Goal: Information Seeking & Learning: Find specific fact

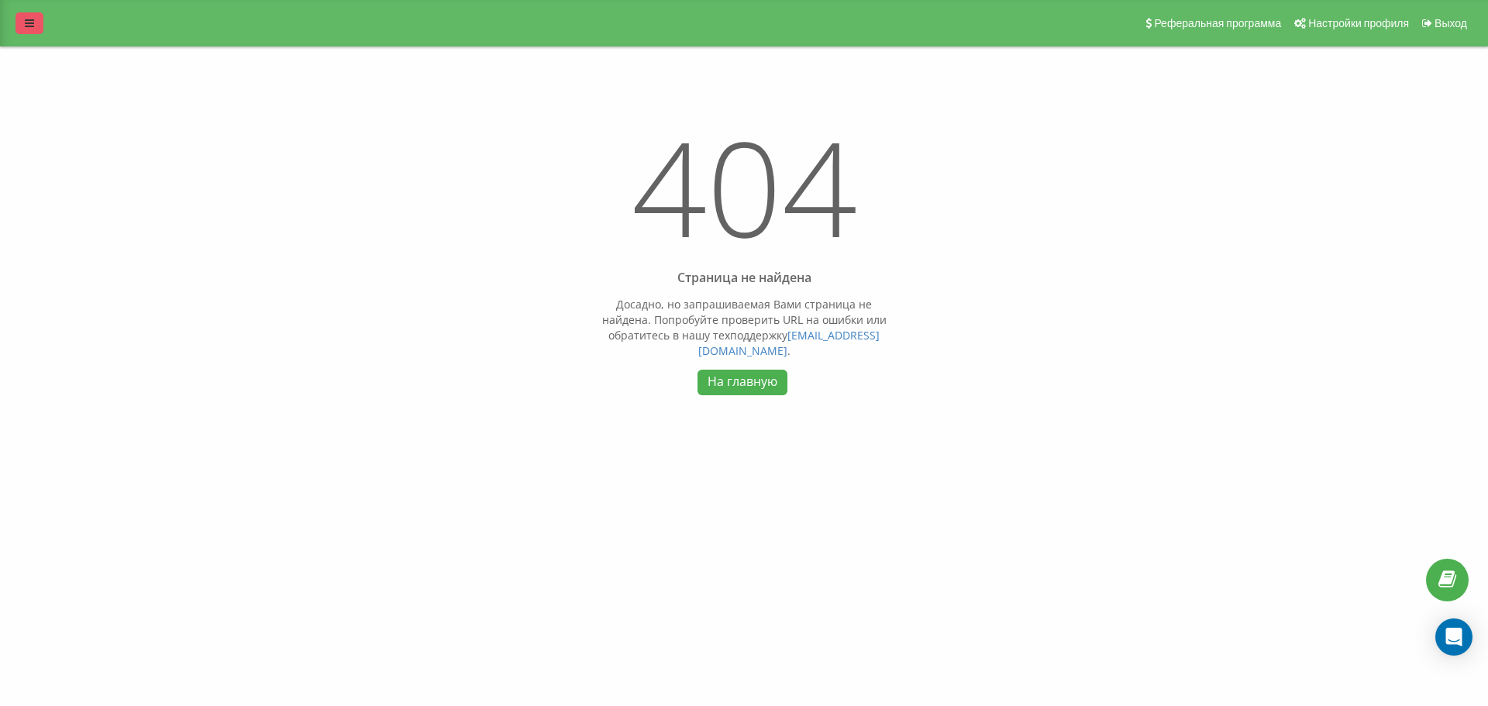
click at [27, 21] on icon at bounding box center [29, 23] width 9 height 11
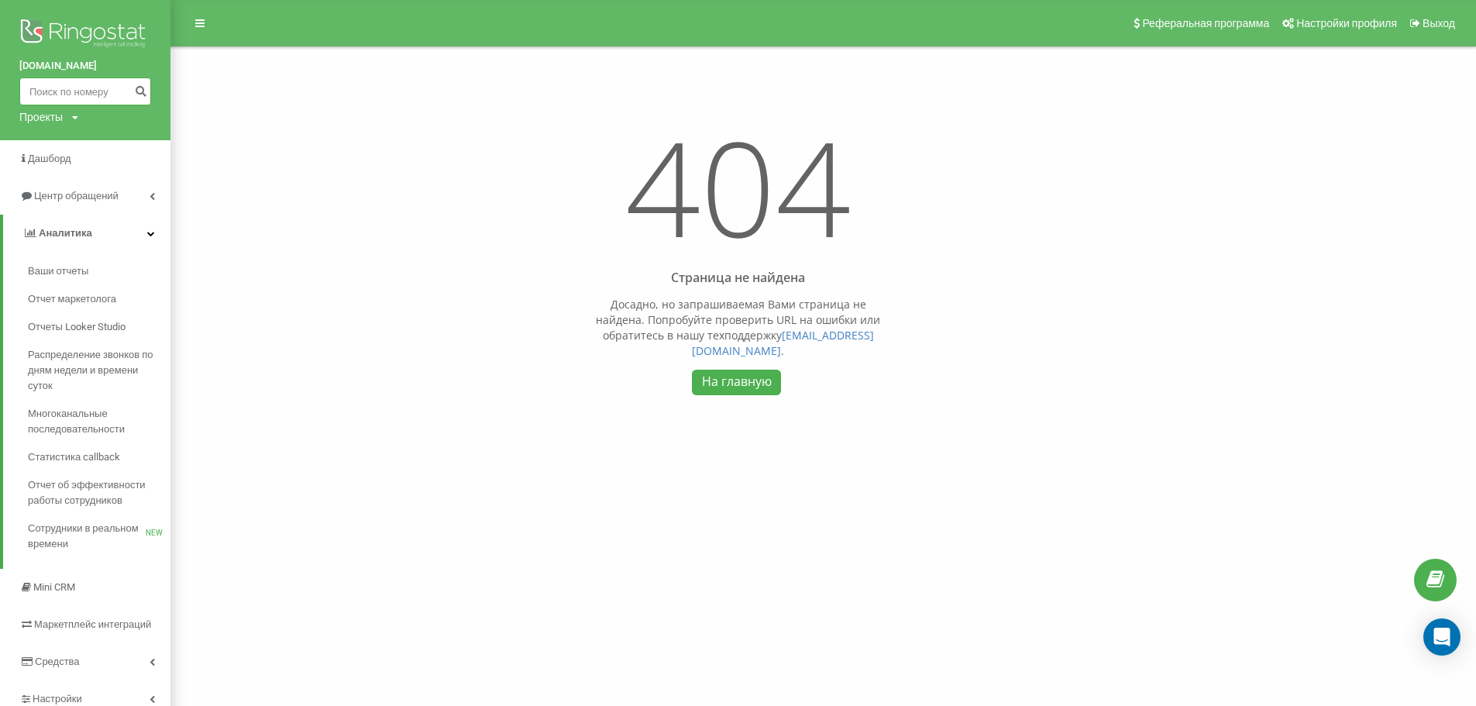
click at [98, 88] on input at bounding box center [85, 91] width 132 height 28
paste input "8 777 838 65 67"
click at [35, 88] on input "8 777 838 65 67" at bounding box center [85, 91] width 132 height 28
click at [39, 88] on input "8 777 838 65 67" at bounding box center [85, 91] width 132 height 28
click at [90, 91] on input "7777 838 65 67" at bounding box center [85, 91] width 132 height 28
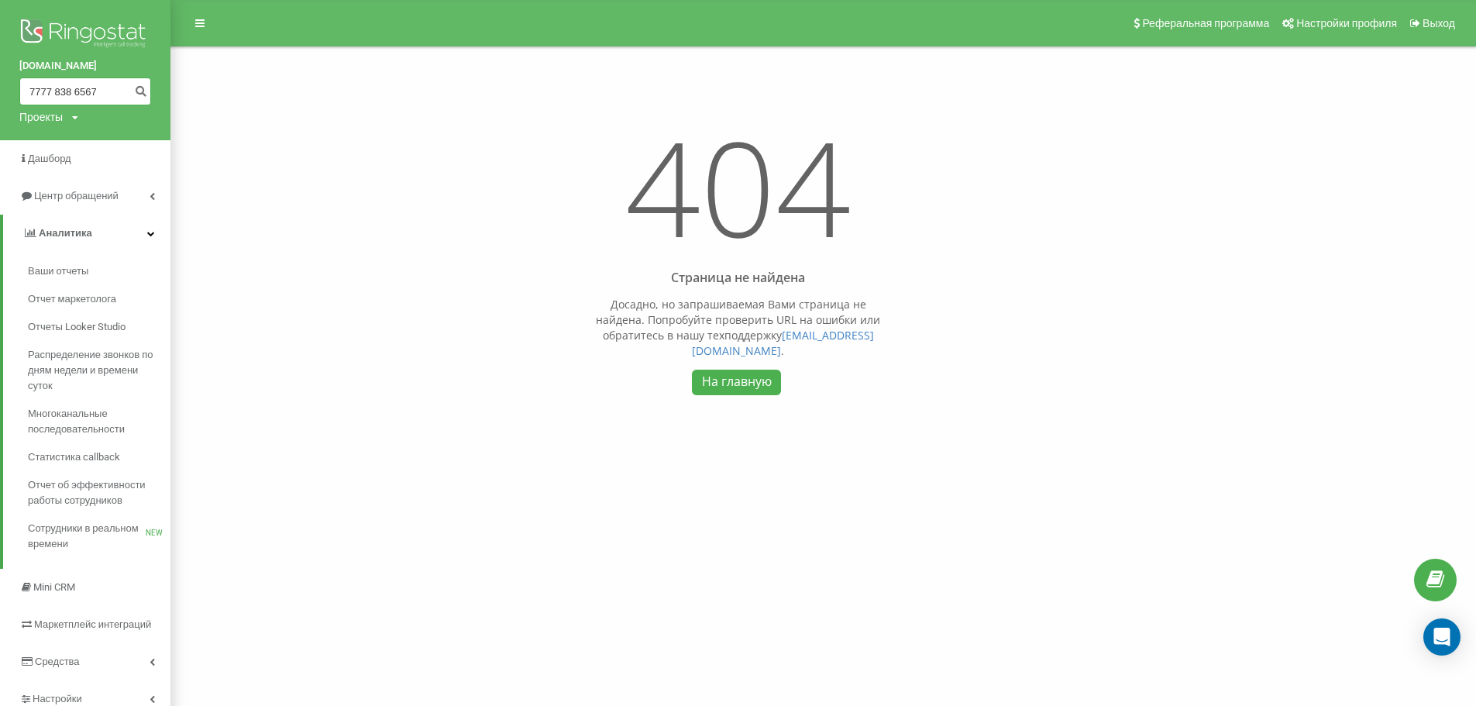
click at [74, 91] on input "7777 838 6567" at bounding box center [85, 91] width 132 height 28
click at [56, 89] on input "7777 8386567" at bounding box center [85, 91] width 132 height 28
type input "77778386567"
click at [137, 94] on icon "submit" at bounding box center [140, 88] width 13 height 9
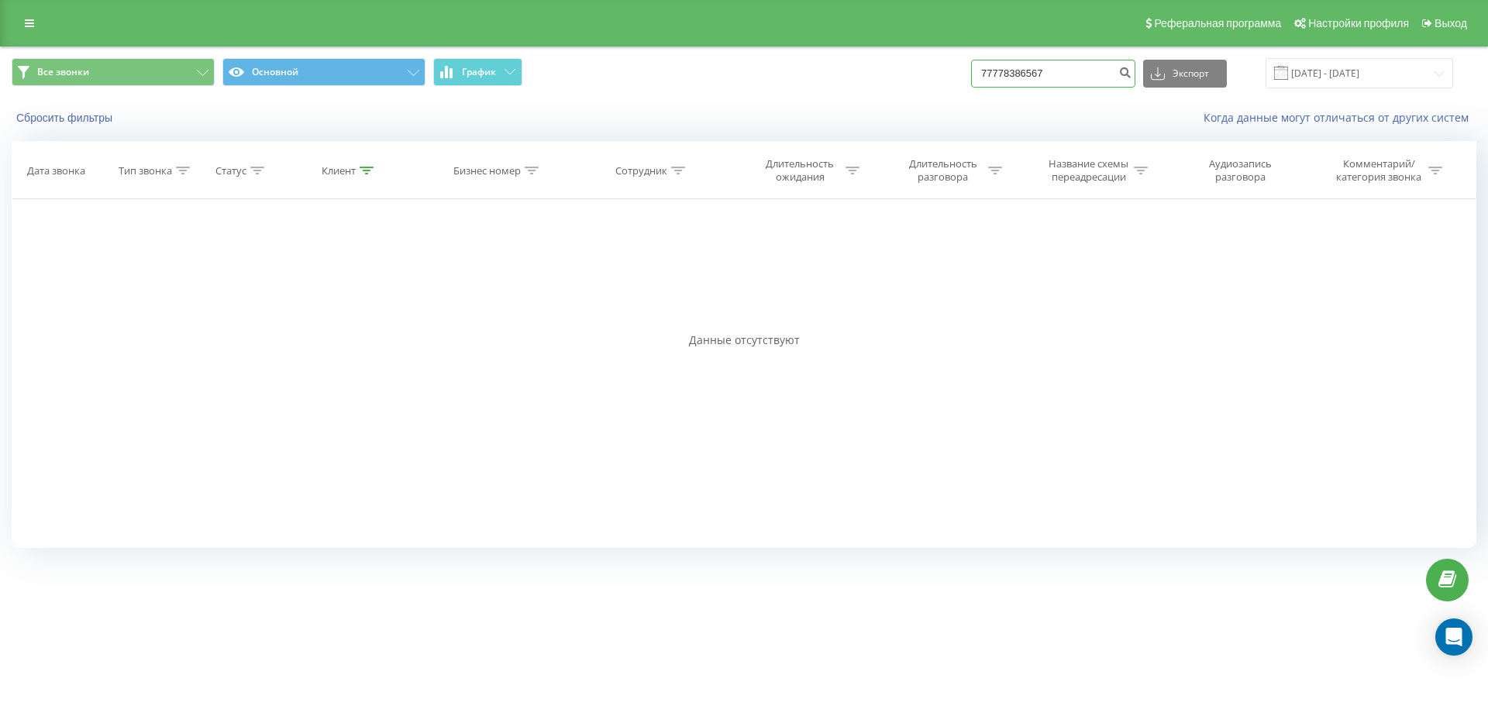
drag, startPoint x: 1076, startPoint y: 74, endPoint x: 887, endPoint y: 81, distance: 189.2
click at [879, 76] on div "Все звонки Основной График 77778386567 Экспорт .csv .xls .xlsx [DATE] - [DATE]" at bounding box center [744, 73] width 1464 height 30
click at [1025, 75] on input at bounding box center [1053, 74] width 164 height 28
click at [1071, 66] on input "7775452" at bounding box center [1053, 74] width 164 height 28
type input "77754521969"
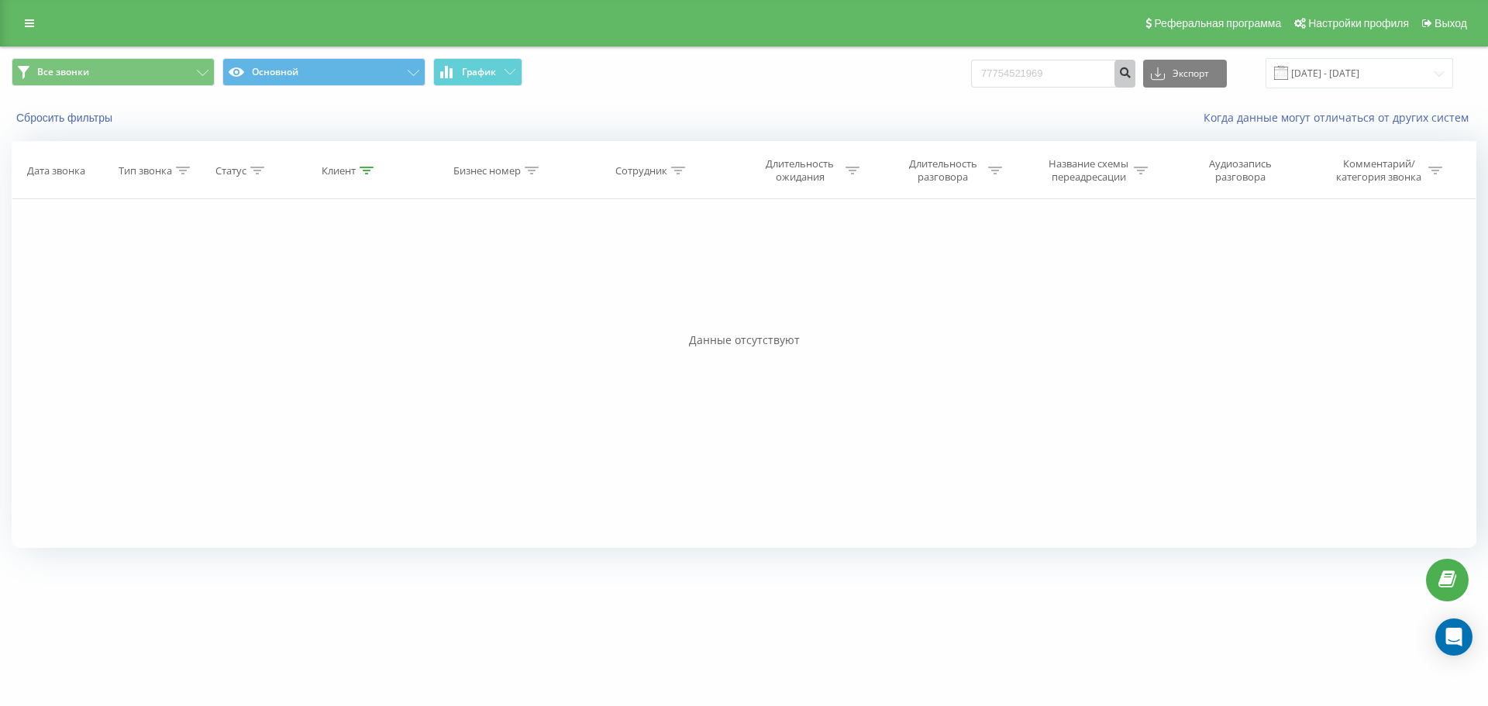
click at [1131, 75] on icon "submit" at bounding box center [1124, 70] width 13 height 9
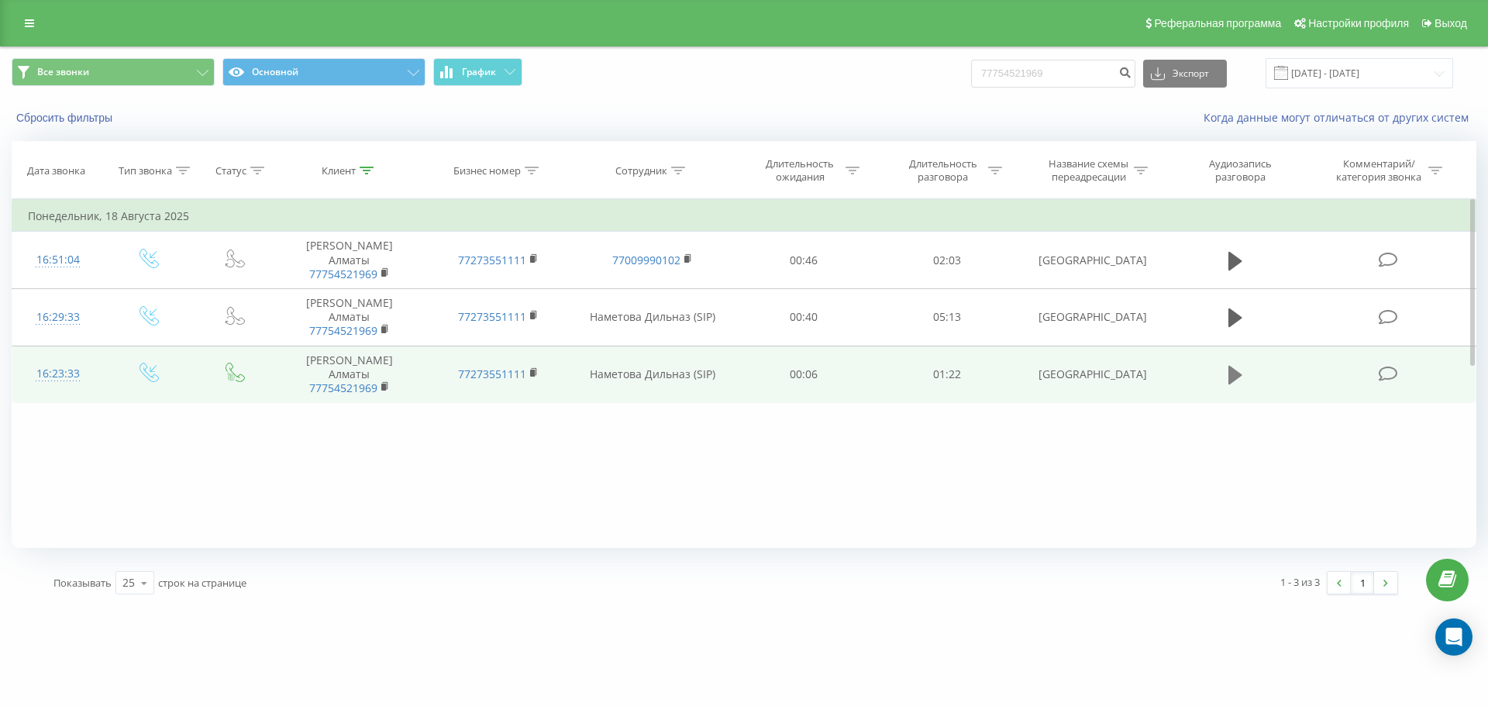
click at [1226, 363] on button at bounding box center [1234, 374] width 23 height 23
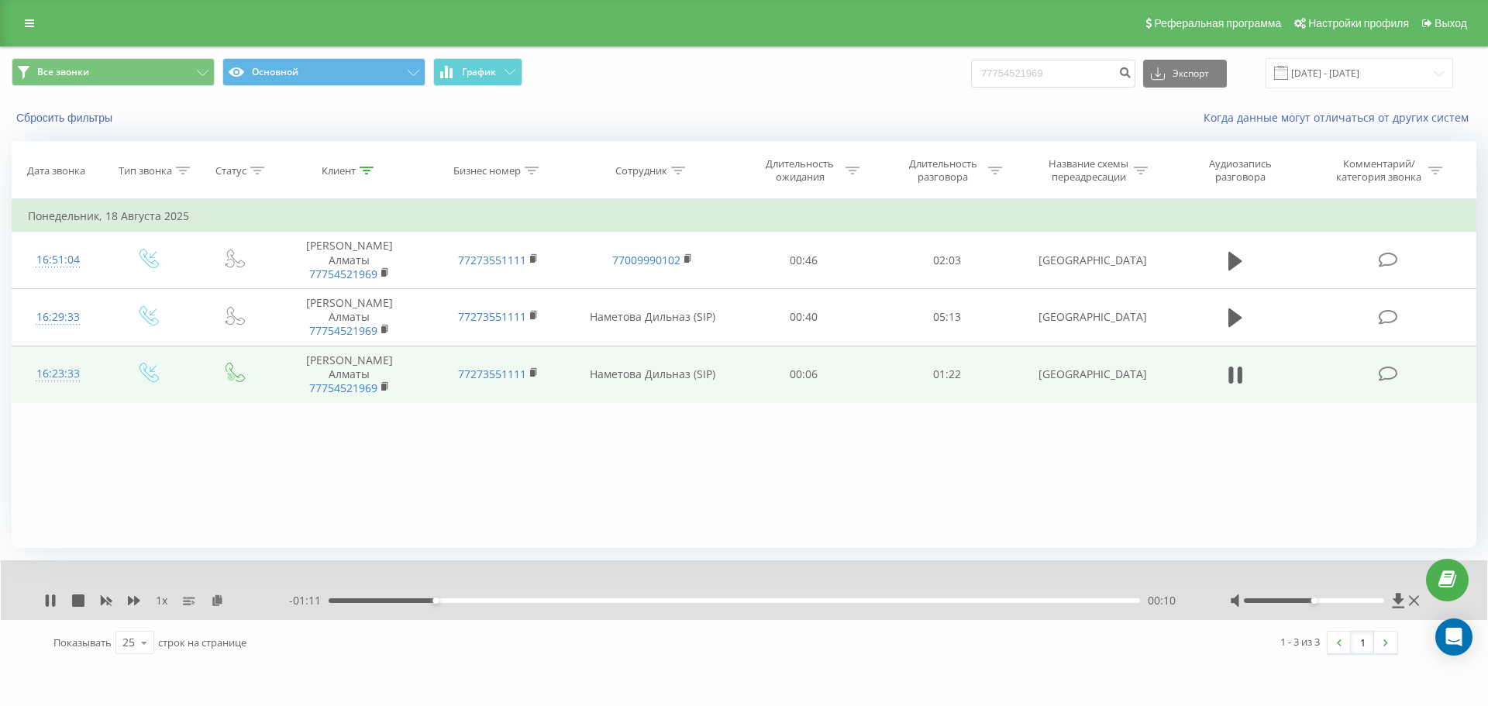
drag, startPoint x: 1288, startPoint y: 597, endPoint x: 1300, endPoint y: 600, distance: 12.0
click at [1287, 597] on div at bounding box center [1326, 600] width 193 height 15
click at [1289, 599] on div at bounding box center [1314, 600] width 141 height 5
click at [1398, 595] on icon at bounding box center [1398, 600] width 12 height 15
click at [132, 604] on icon at bounding box center [134, 600] width 12 height 12
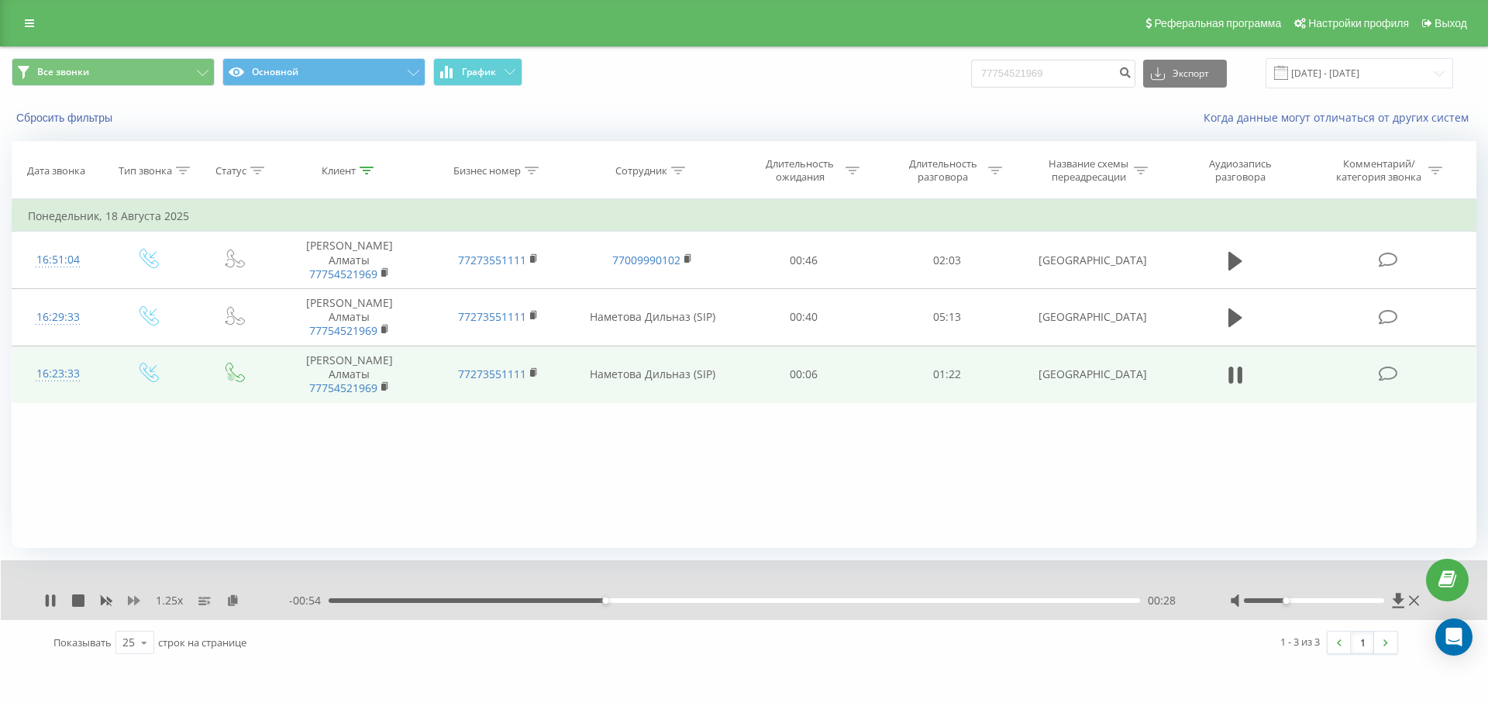
click at [132, 604] on icon at bounding box center [134, 600] width 12 height 12
click at [1307, 603] on div at bounding box center [1314, 600] width 141 height 5
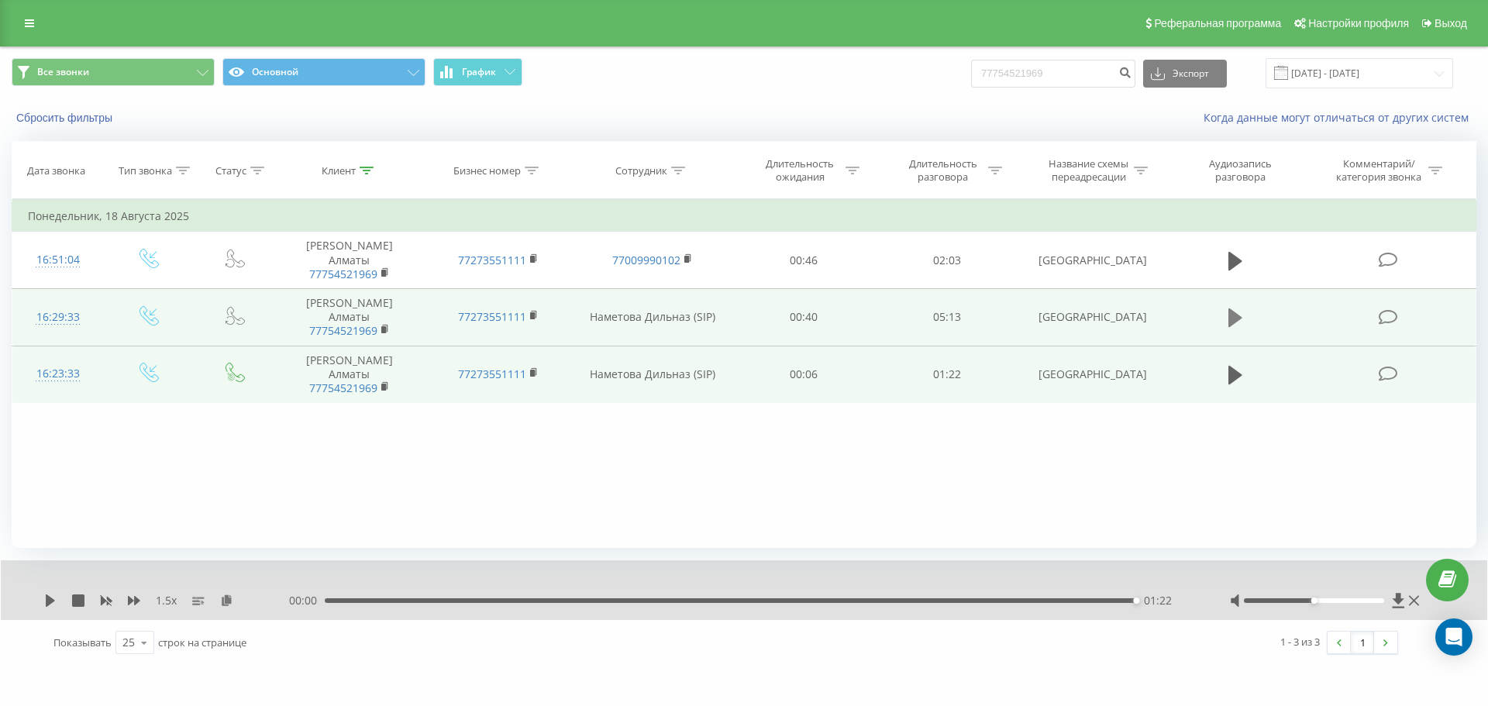
click at [1230, 308] on icon at bounding box center [1235, 317] width 14 height 19
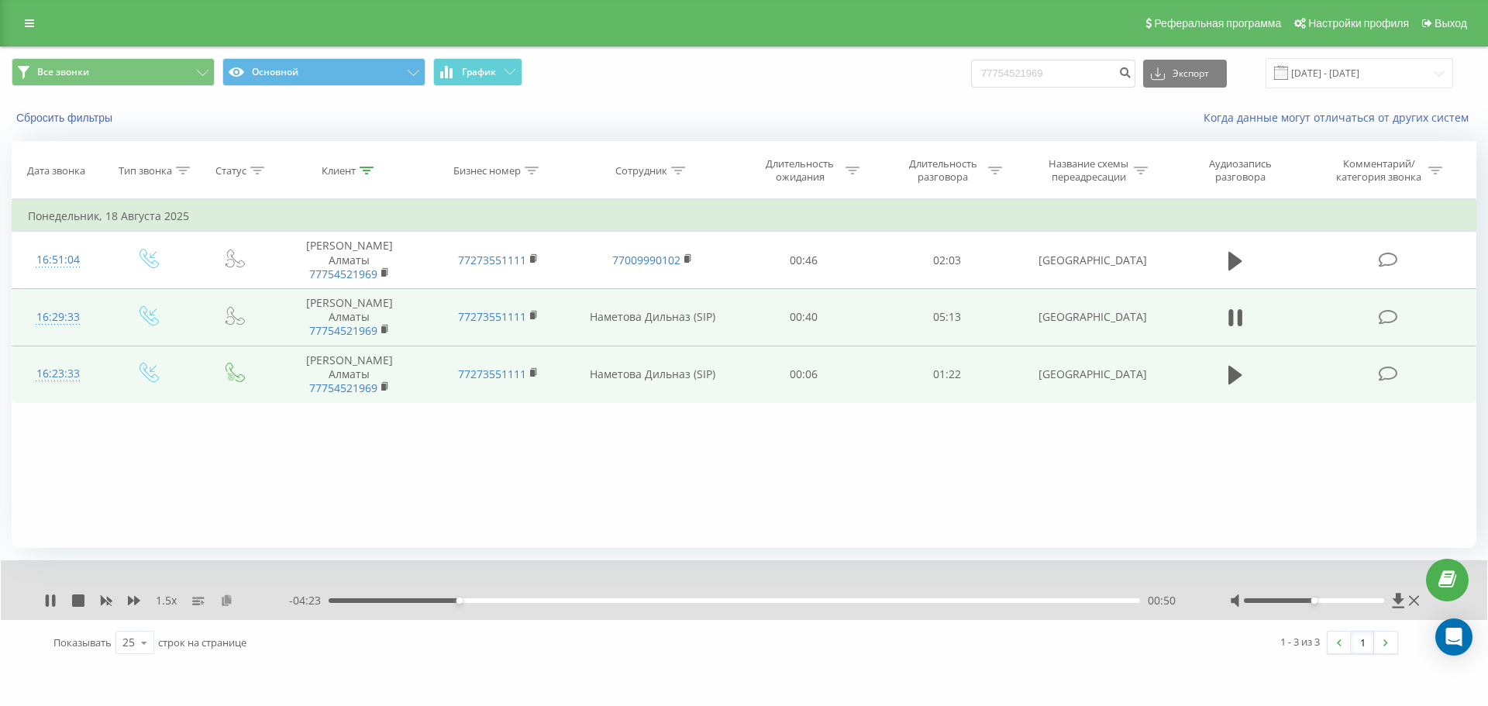
click at [227, 604] on icon at bounding box center [226, 599] width 13 height 11
click at [1304, 597] on div at bounding box center [1326, 600] width 193 height 15
click at [1294, 602] on div at bounding box center [1314, 600] width 141 height 5
